Goal: Information Seeking & Learning: Learn about a topic

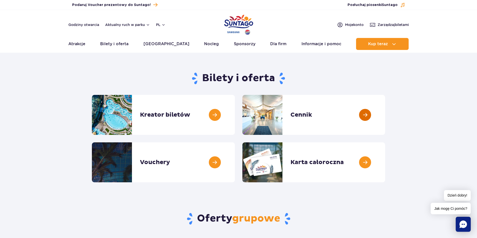
click at [385, 115] on link at bounding box center [385, 115] width 0 height 40
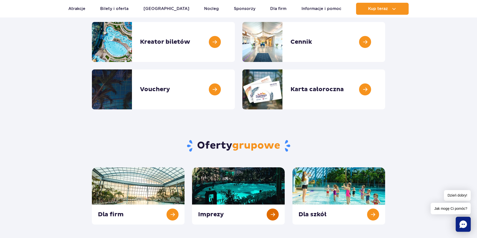
scroll to position [125, 0]
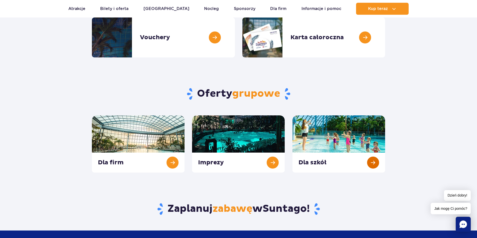
click at [336, 130] on link at bounding box center [338, 144] width 93 height 57
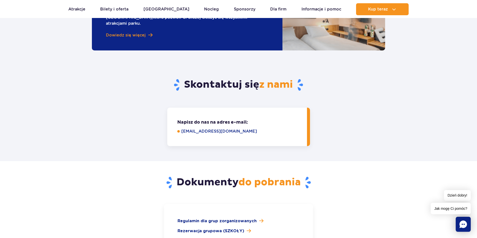
scroll to position [701, 0]
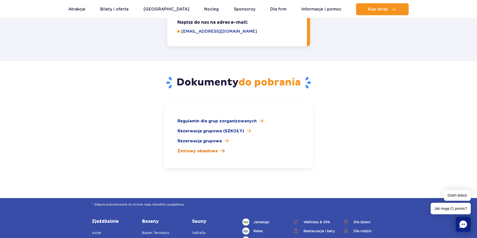
click at [220, 149] on span at bounding box center [222, 151] width 4 height 5
click at [224, 139] on span at bounding box center [226, 141] width 4 height 5
click at [247, 129] on span at bounding box center [248, 131] width 4 height 5
